Goal: Task Accomplishment & Management: Manage account settings

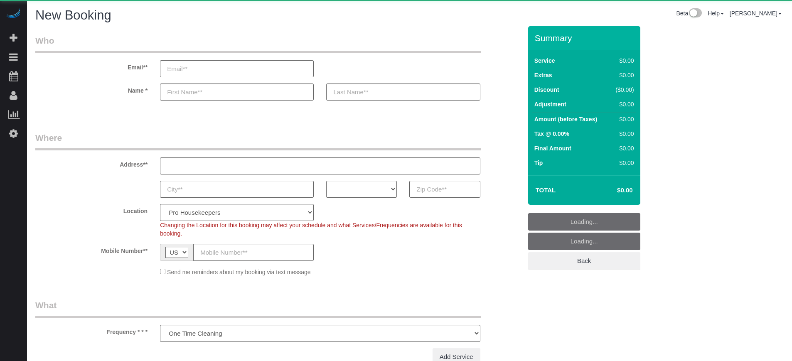
select select "number:9"
select select "object:611"
select select "4"
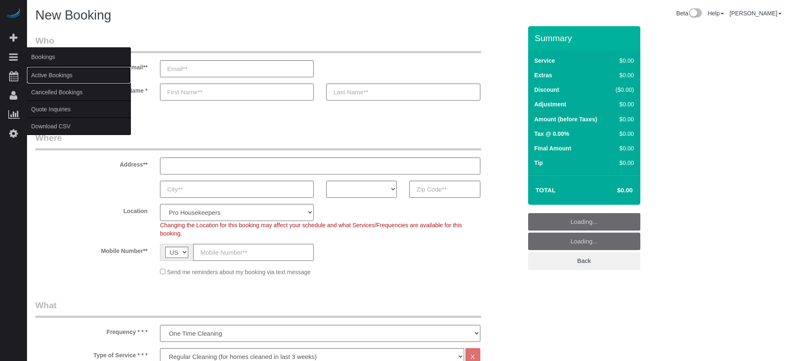
click at [40, 71] on link "Active Bookings" at bounding box center [79, 75] width 104 height 17
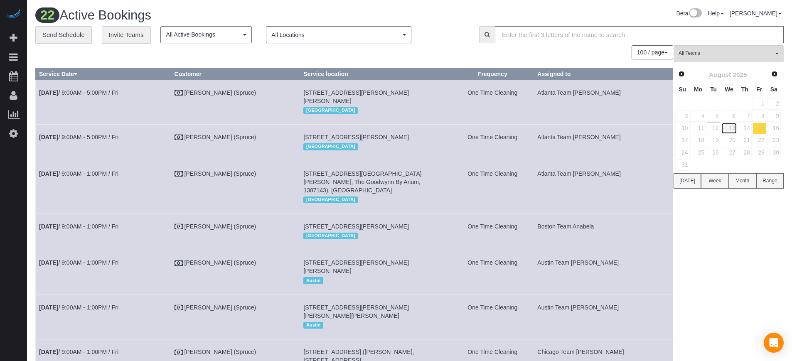
click at [732, 128] on link "13" at bounding box center [729, 128] width 16 height 11
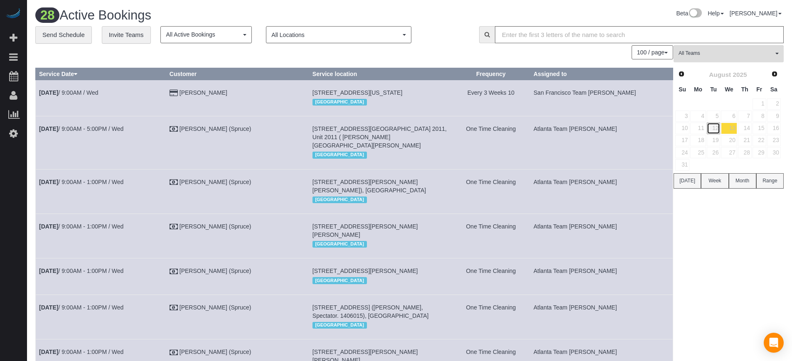
click at [716, 130] on link "12" at bounding box center [714, 128] width 14 height 11
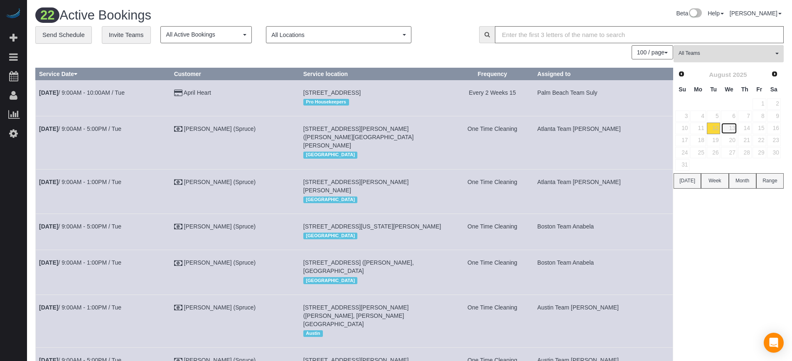
click at [726, 130] on link "13" at bounding box center [729, 128] width 16 height 11
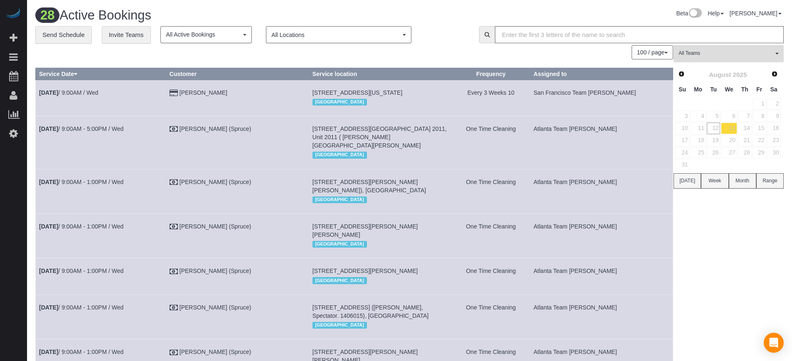
drag, startPoint x: 746, startPoint y: 270, endPoint x: 612, endPoint y: 227, distance: 141.5
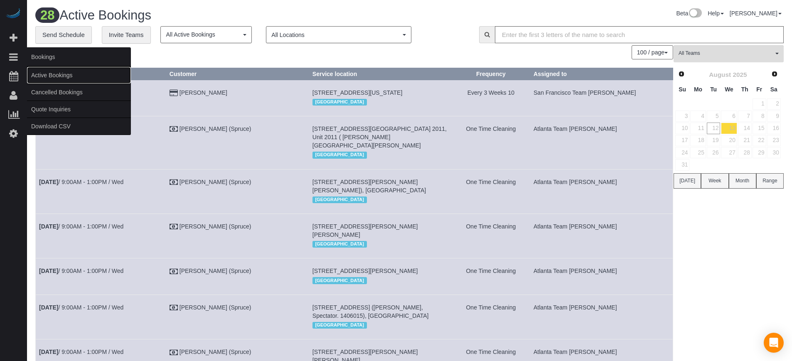
click at [47, 71] on link "Active Bookings" at bounding box center [79, 75] width 104 height 17
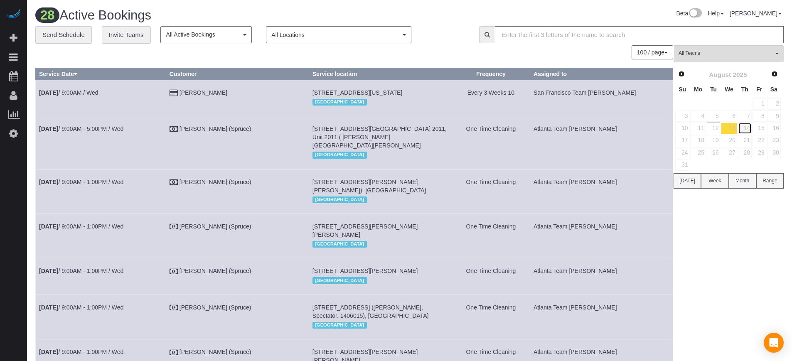
click at [744, 128] on link "14" at bounding box center [745, 128] width 14 height 11
